Goal: Navigation & Orientation: Find specific page/section

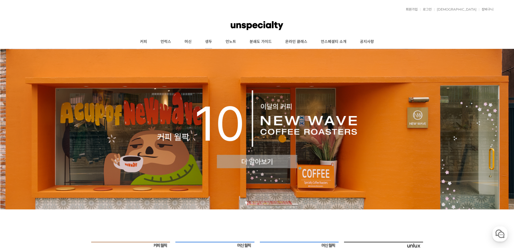
click at [209, 41] on link "생두" at bounding box center [208, 41] width 21 height 13
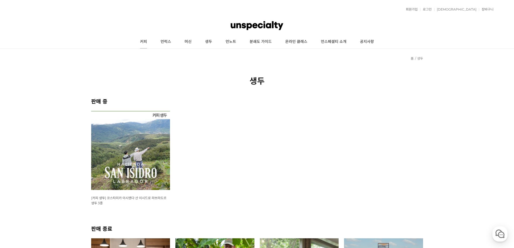
click at [144, 37] on link "커피" at bounding box center [143, 41] width 21 height 13
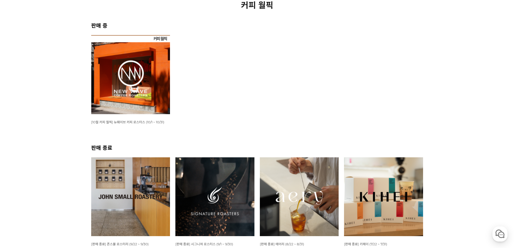
scroll to position [54, 0]
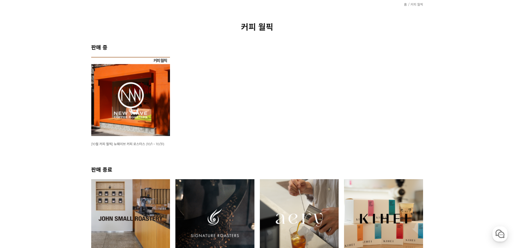
click at [154, 119] on img at bounding box center [130, 96] width 79 height 79
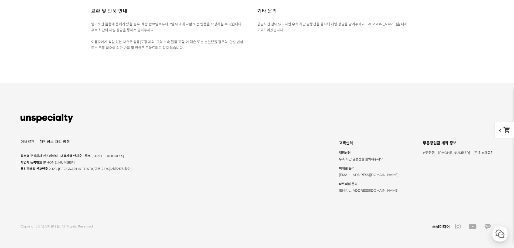
scroll to position [6826, 0]
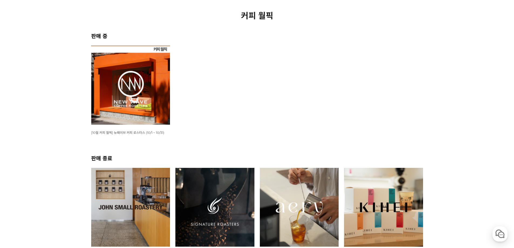
scroll to position [135, 0]
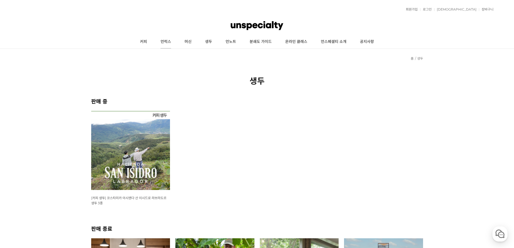
click at [164, 42] on link "언럭스" at bounding box center [166, 41] width 24 height 13
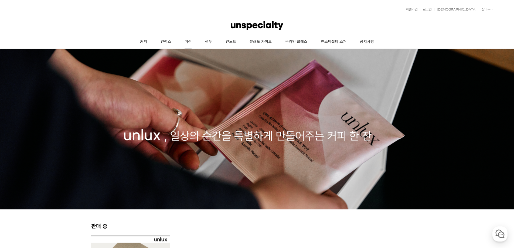
click at [195, 42] on link "머신" at bounding box center [188, 41] width 21 height 13
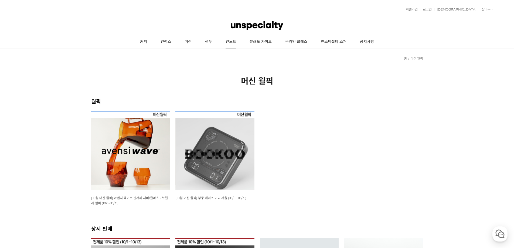
click at [225, 45] on link "언노트" at bounding box center [231, 41] width 24 height 13
click at [257, 43] on link "분쇄도 가이드" at bounding box center [261, 41] width 36 height 13
click at [303, 41] on link "온라인 클래스" at bounding box center [296, 41] width 36 height 13
